Goal: Task Accomplishment & Management: Manage account settings

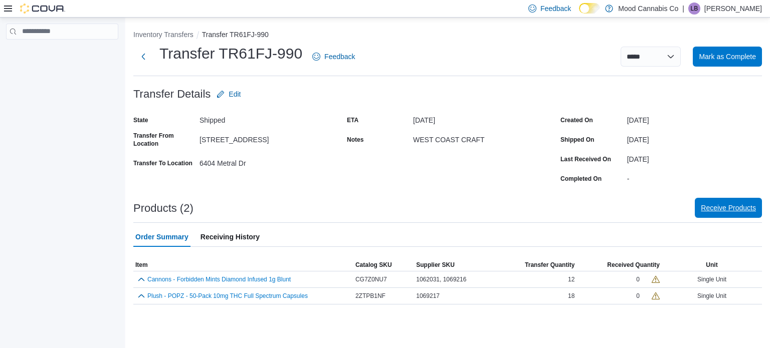
click at [728, 202] on span "Receive Products" at bounding box center [728, 208] width 55 height 20
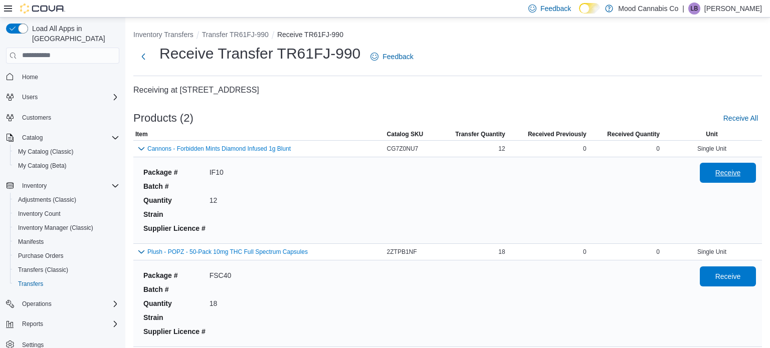
click at [737, 176] on span "Receive" at bounding box center [728, 173] width 26 height 10
click at [734, 267] on span "Receive" at bounding box center [728, 276] width 44 height 20
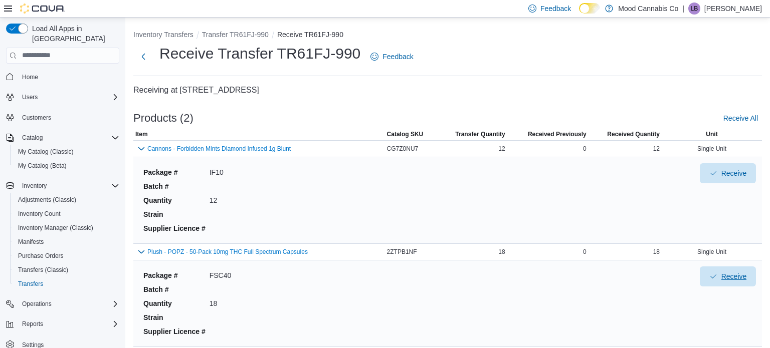
scroll to position [36, 0]
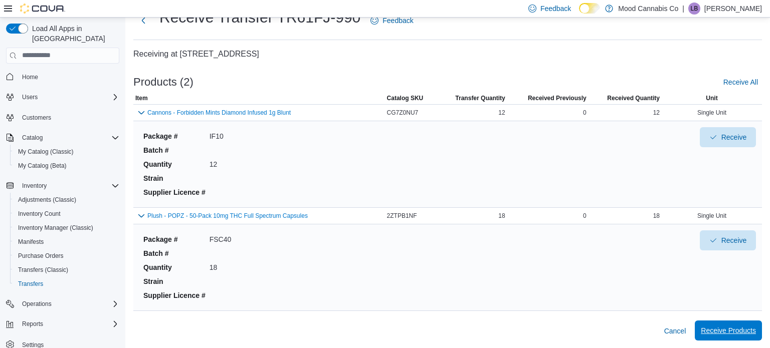
click at [730, 334] on span "Receive Products" at bounding box center [728, 331] width 55 height 10
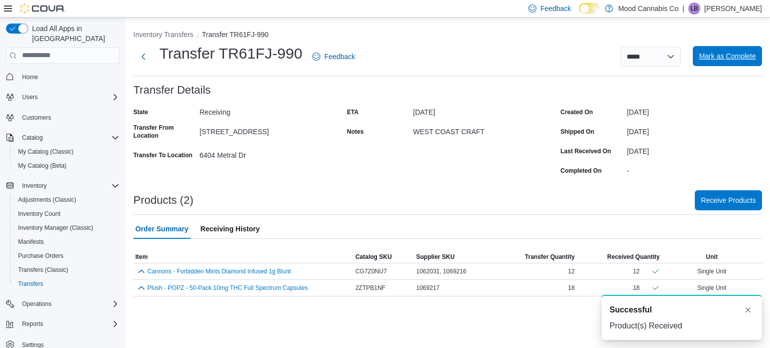
click at [734, 56] on span "Mark as Complete" at bounding box center [727, 56] width 57 height 10
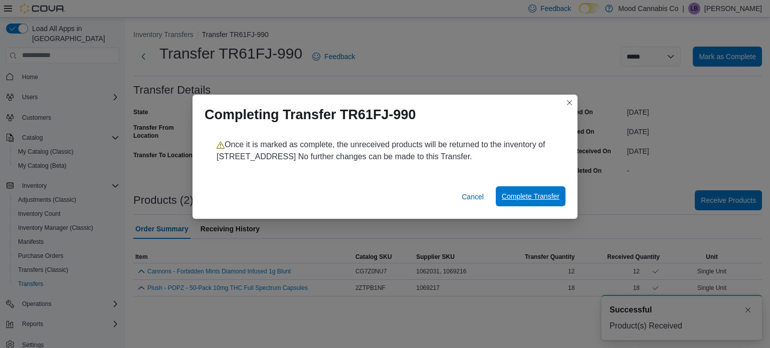
click at [531, 200] on span "Complete Transfer" at bounding box center [531, 197] width 58 height 10
